Goal: Information Seeking & Learning: Learn about a topic

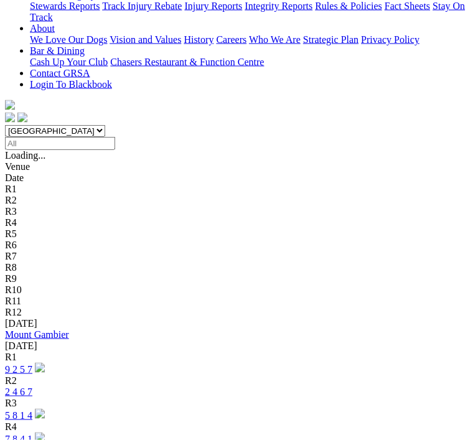
scroll to position [316, 0]
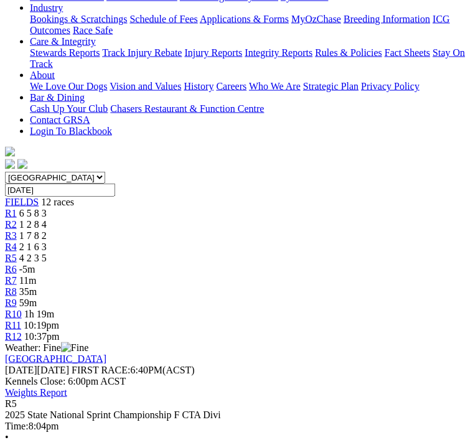
scroll to position [269, 0]
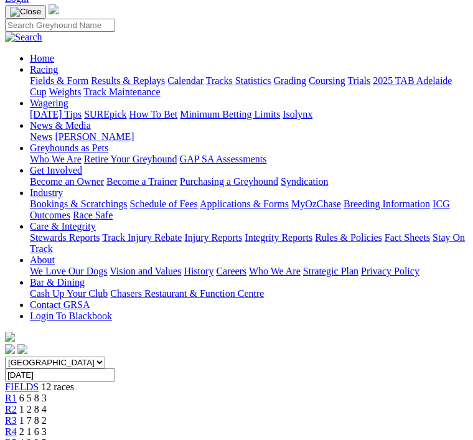
scroll to position [82, 0]
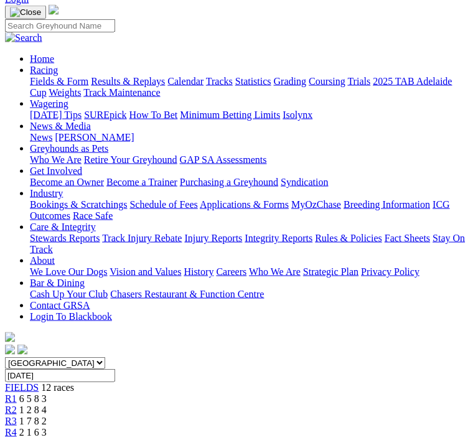
click at [17, 427] on span "R4" at bounding box center [11, 432] width 12 height 11
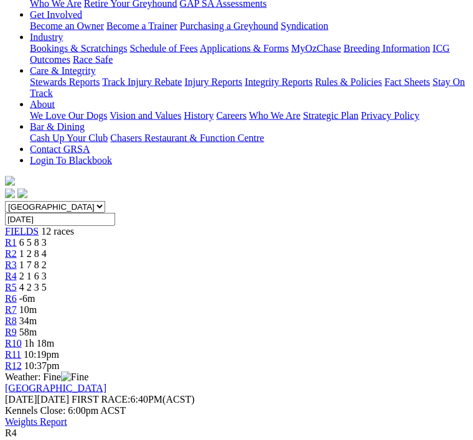
scroll to position [239, 0]
